Goal: Navigation & Orientation: Find specific page/section

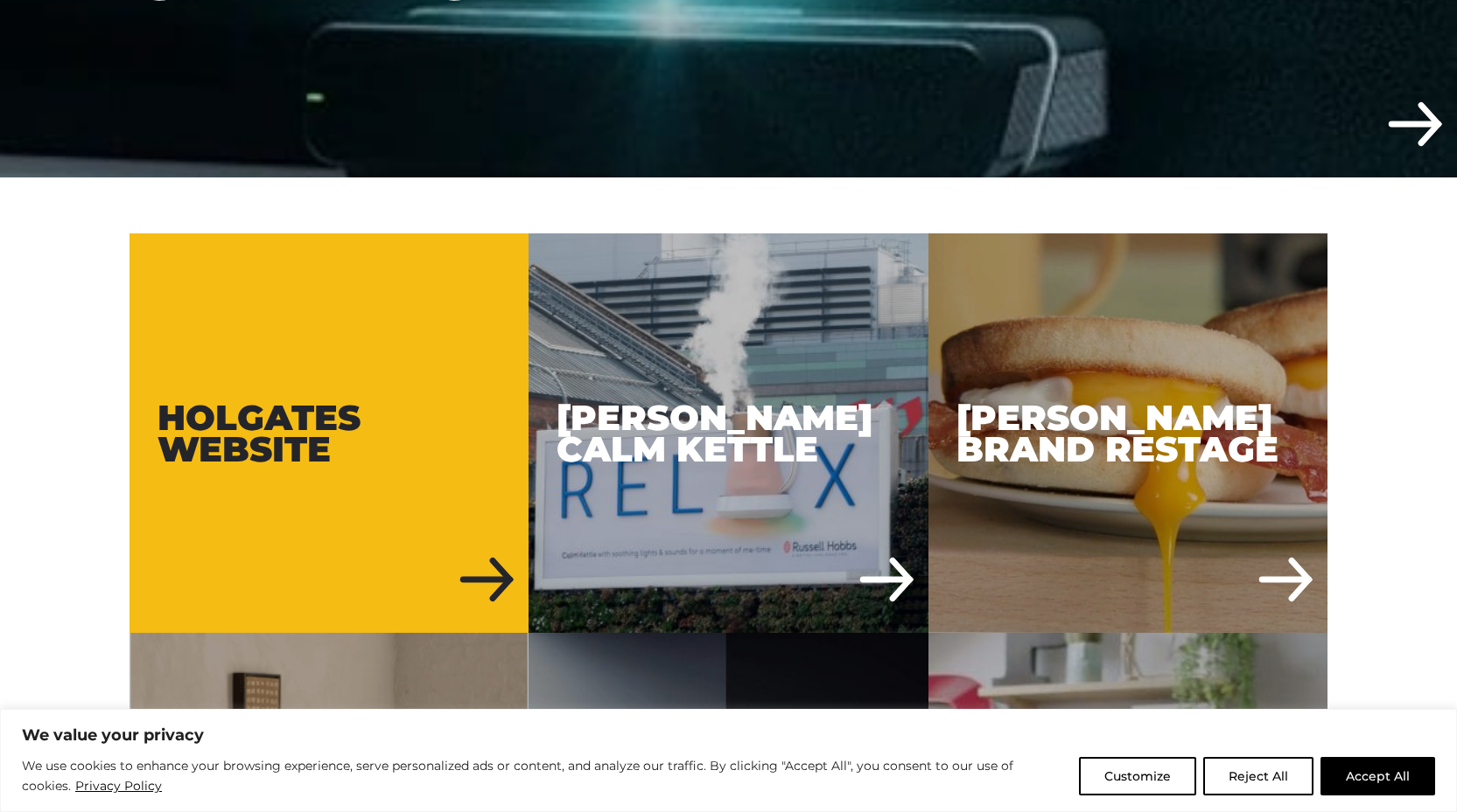
click at [291, 370] on div "Holgates Website" at bounding box center [329, 433] width 400 height 399
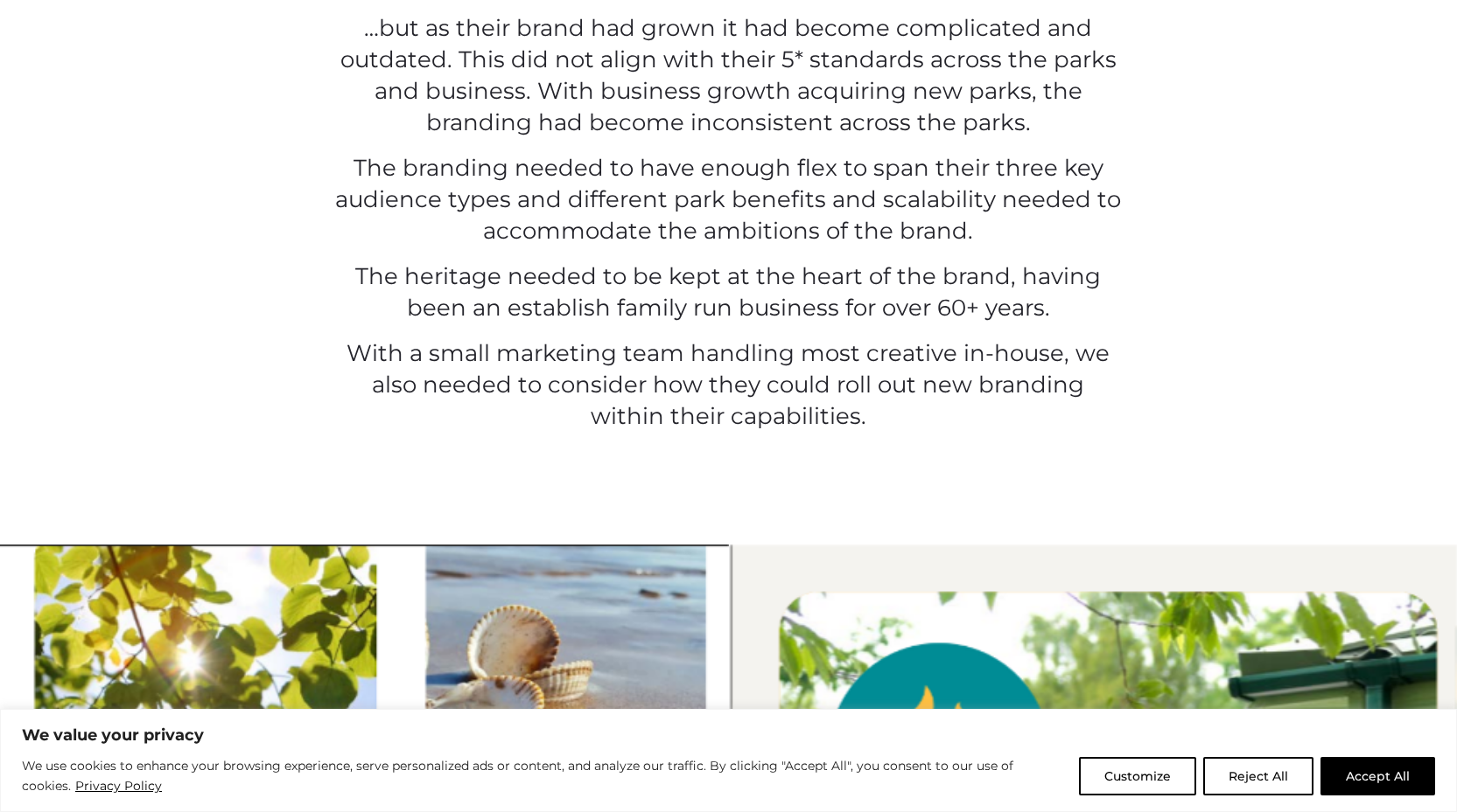
scroll to position [1137, 0]
